Goal: Check status: Check status

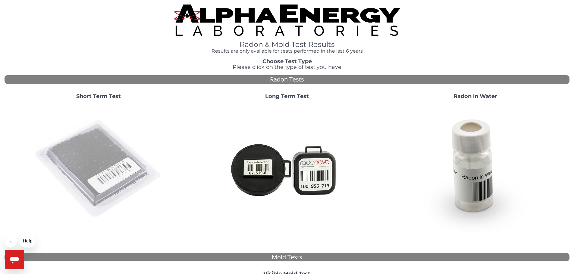
click at [124, 168] on img at bounding box center [99, 170] width 130 height 130
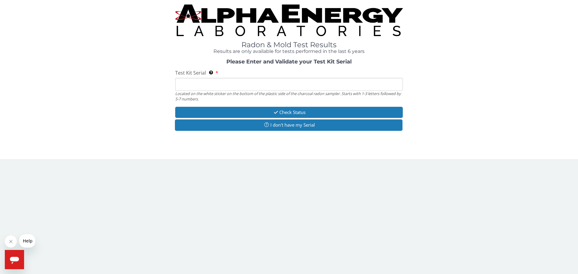
click at [225, 83] on input "Test Kit Serial Located on the white sticker on the bottom of the plastic side …" at bounding box center [289, 84] width 228 height 13
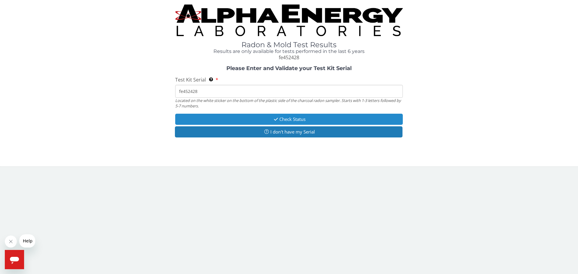
type input "fe452428"
click at [296, 114] on button "Check Status" at bounding box center [289, 119] width 228 height 11
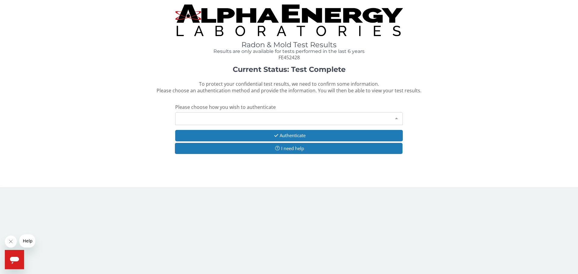
click at [296, 117] on div "Please make a selection" at bounding box center [289, 118] width 228 height 13
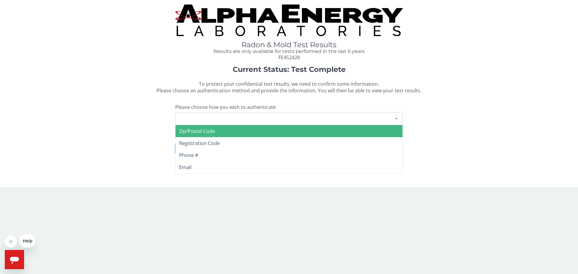
click at [299, 134] on span "Zip/Postal Code" at bounding box center [289, 131] width 227 height 12
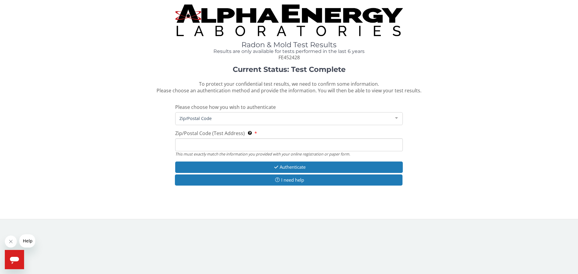
click at [271, 145] on input "Zip/Postal Code (Test Address) This must exactly match the information you prov…" at bounding box center [289, 145] width 228 height 13
type input "5"
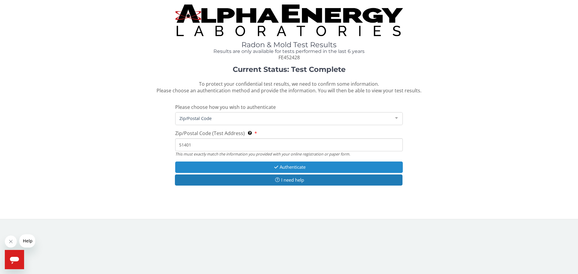
type input "51401"
click at [299, 168] on button "Authenticate" at bounding box center [289, 167] width 228 height 11
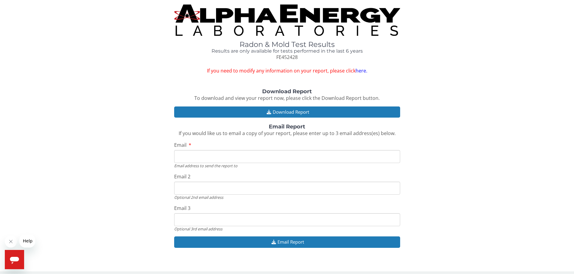
click at [291, 157] on input "Email" at bounding box center [287, 156] width 226 height 13
type input "[EMAIL_ADDRESS][DOMAIN_NAME]"
click at [274, 119] on div "Download Report" at bounding box center [287, 113] width 226 height 13
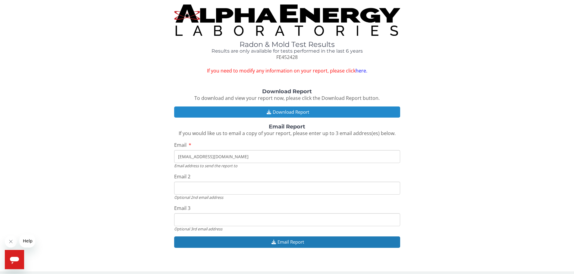
click at [274, 114] on button "Download Report" at bounding box center [287, 112] width 226 height 11
